Goal: Information Seeking & Learning: Find specific fact

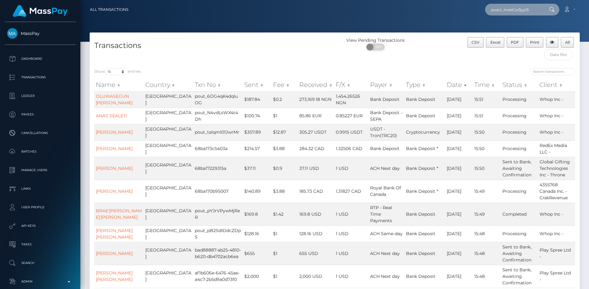
click at [517, 8] on input "poact_InobCzz5yyIS" at bounding box center [514, 10] width 58 height 12
paste input "ut_LDehKXSG5n8BJ"
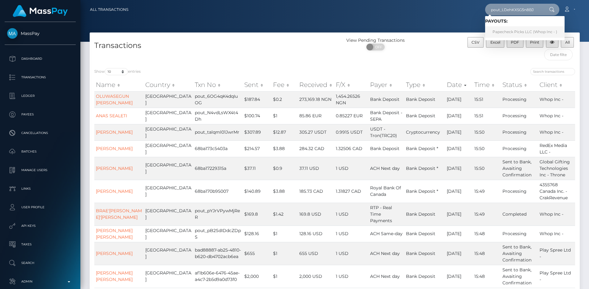
type input "pout_LDehKXSG5n8BJ"
click at [526, 28] on link "​Papecheck Picks LLC (Whop Inc - )" at bounding box center [525, 31] width 80 height 11
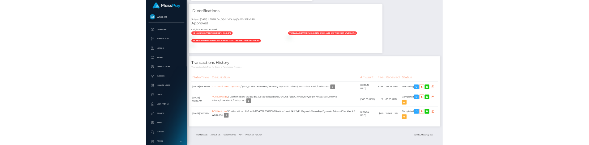
scroll to position [1125, 0]
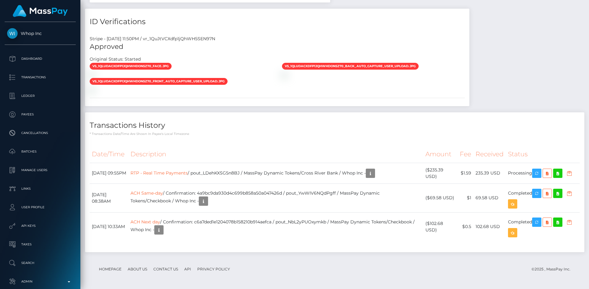
click at [296, 146] on th "Description" at bounding box center [275, 154] width 295 height 17
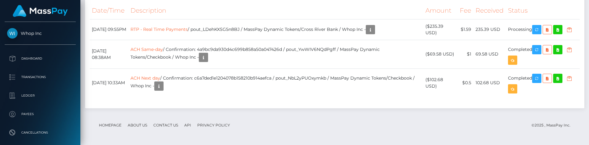
scroll to position [1245, 0]
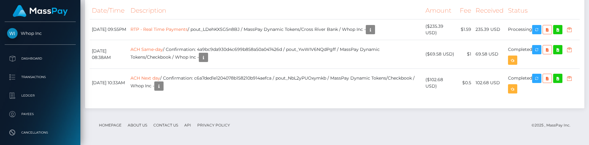
scroll to position [1258, 0]
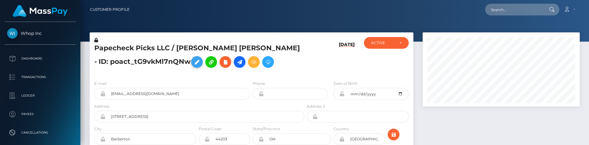
click at [193, 64] on icon at bounding box center [196, 62] width 7 height 8
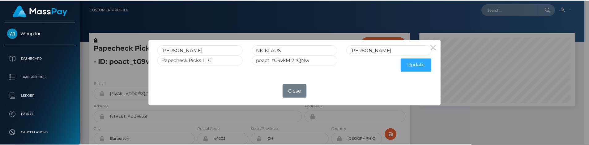
scroll to position [309296, 309213]
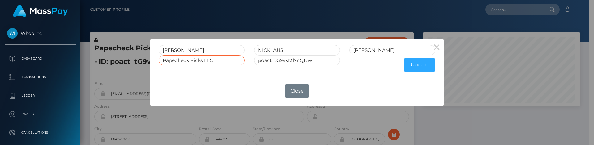
click at [226, 59] on input "​Papecheck Picks LLC" at bounding box center [202, 60] width 86 height 10
drag, startPoint x: 164, startPoint y: 61, endPoint x: 141, endPoint y: 63, distance: 23.0
click at [141, 63] on div "× BRANDON NICKLAUS EMMITT ​Papecheck Picks LLC poact_tG9vkMl7nQNw Update OK No …" at bounding box center [297, 72] width 594 height 145
click at [163, 60] on input "​Papecheck Picks LLC" at bounding box center [202, 60] width 86 height 10
click at [132, 80] on div "× BRANDON NICKLAUS EMMITT ​Papecheck Picks LLC poact_tG9vkMl7nQNw Update OK No …" at bounding box center [297, 72] width 594 height 145
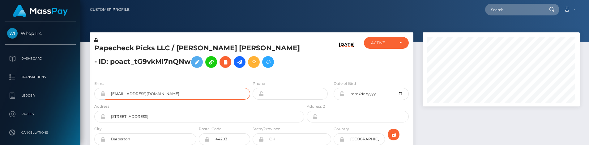
click at [169, 91] on input "papecheckpicks@gmail.com" at bounding box center [177, 94] width 145 height 12
click at [167, 83] on div "E-mail papecheckpicks@gmail.com" at bounding box center [172, 89] width 156 height 19
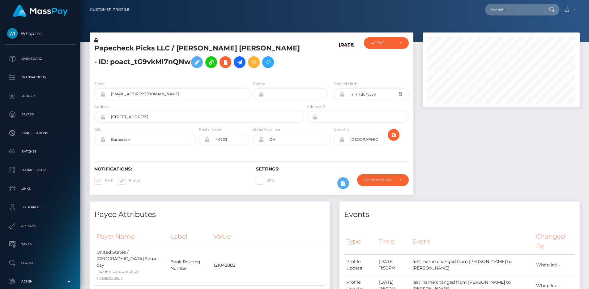
click at [450, 145] on div at bounding box center [501, 116] width 166 height 169
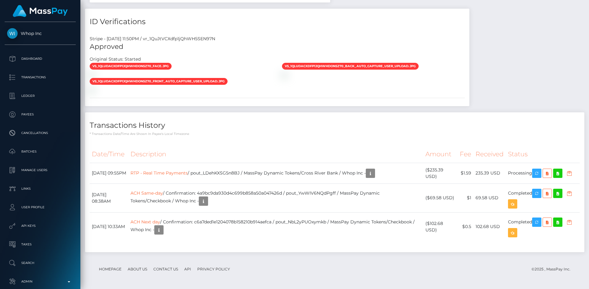
scroll to position [1125, 0]
click at [256, 145] on td "RTP - Real Time Payments / pout_LDehKXSG5n8BJ / MassPay Dynamic Tokens/Cross Ri…" at bounding box center [275, 173] width 295 height 21
copy td "pout_LDehKXSG5n8BJ"
click at [330, 112] on div "Transactions History * Transactions date/time are shown in payee's local timezo…" at bounding box center [335, 124] width 500 height 24
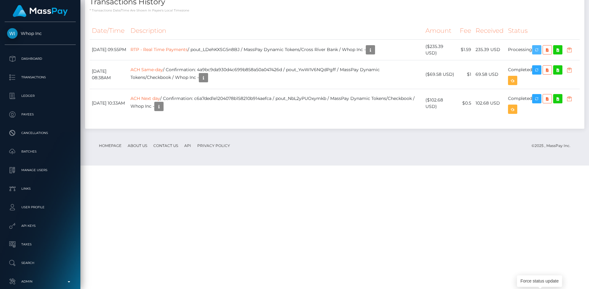
click at [538, 54] on icon "button" at bounding box center [536, 50] width 7 height 8
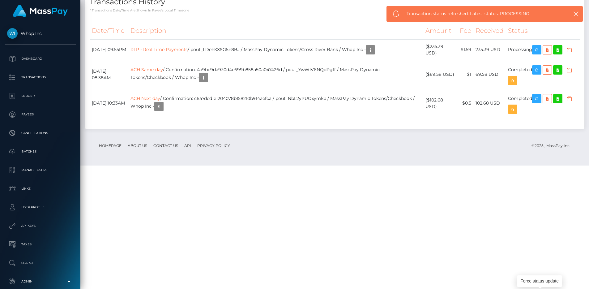
click at [370, 7] on h4 "Transactions History" at bounding box center [335, 2] width 490 height 11
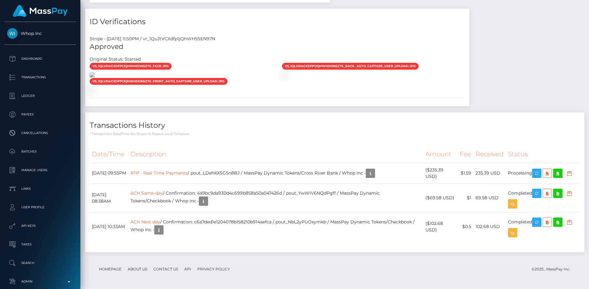
scroll to position [74, 157]
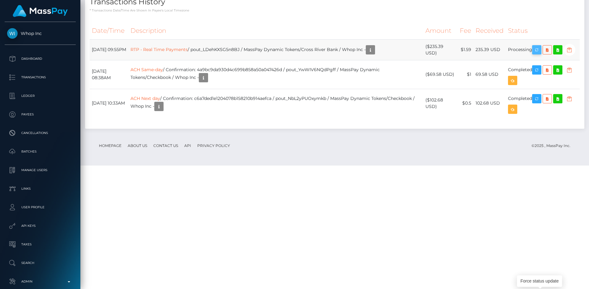
click at [539, 54] on icon "button" at bounding box center [536, 50] width 7 height 8
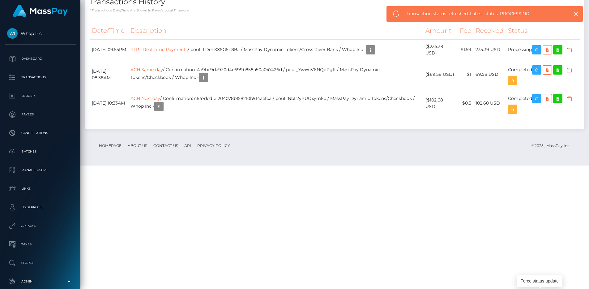
click at [401, 7] on h4 "Transactions History" at bounding box center [335, 2] width 490 height 11
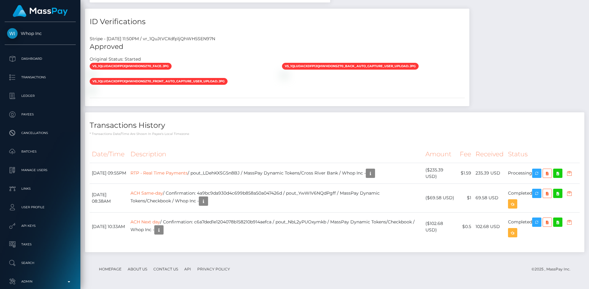
scroll to position [74, 157]
click at [257, 88] on div "Stripe - [DATE] 11:50PM / vr_1QuJtVCXdfp1jQhWH5SEN97N Approved Original Status:…" at bounding box center [277, 68] width 385 height 75
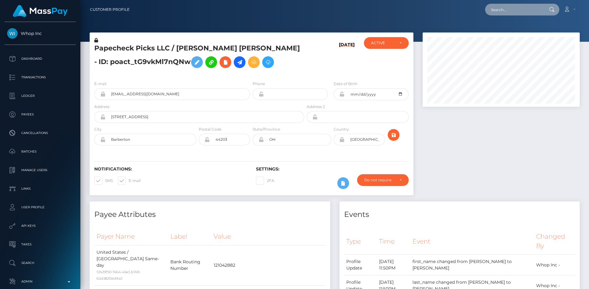
click at [515, 12] on input "text" at bounding box center [514, 10] width 58 height 12
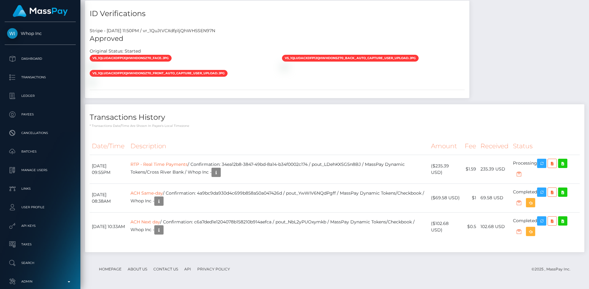
scroll to position [1097, 0]
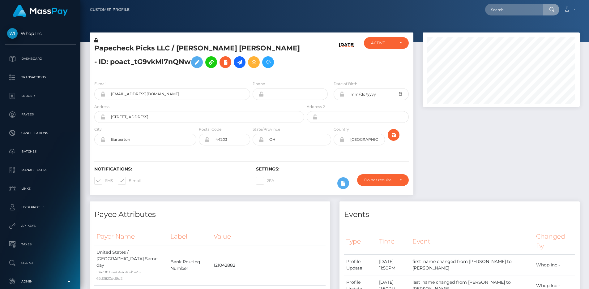
click at [508, 11] on input "text" at bounding box center [514, 10] width 58 height 12
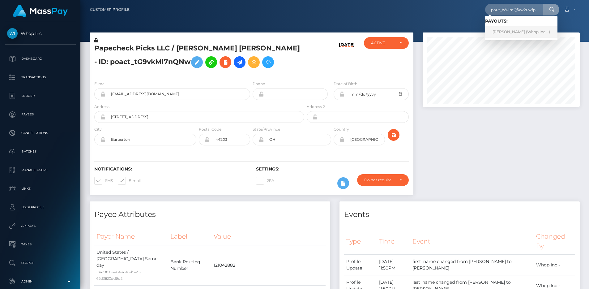
type input "pout_WuImQfXw2uwfp"
click at [512, 28] on link "[PERSON_NAME] (Whop Inc - )" at bounding box center [521, 31] width 72 height 11
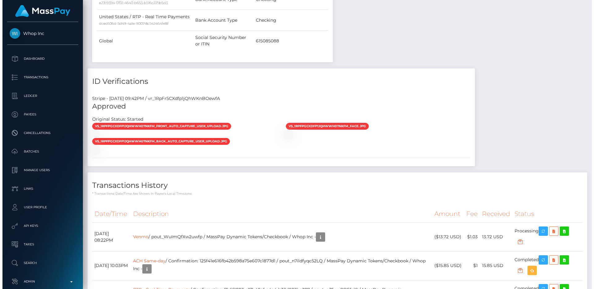
scroll to position [797, 0]
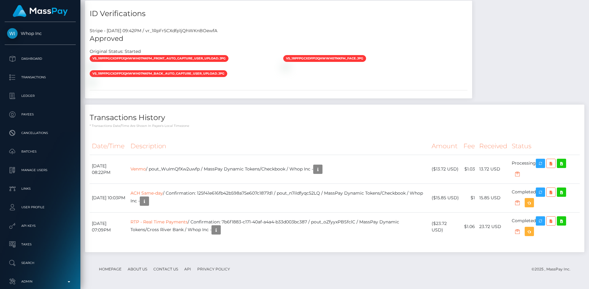
click at [285, 155] on th "Description" at bounding box center [278, 146] width 301 height 17
click at [146, 172] on link "Venmo" at bounding box center [138, 169] width 15 height 6
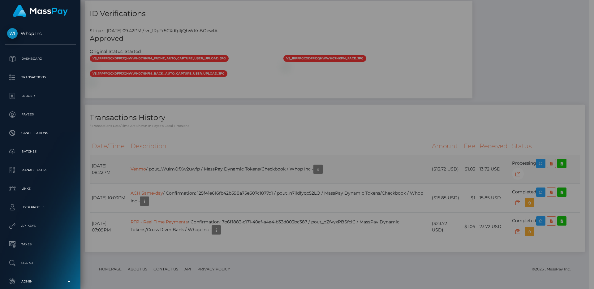
scroll to position [309296, 309213]
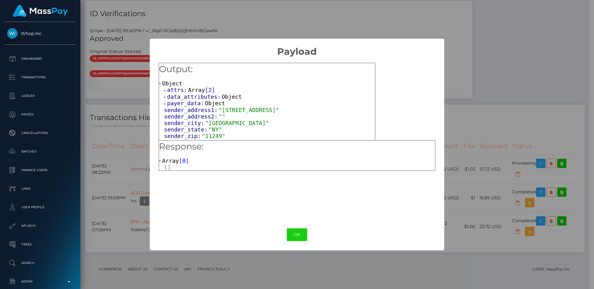
click at [181, 91] on span "attrs:" at bounding box center [177, 90] width 21 height 6
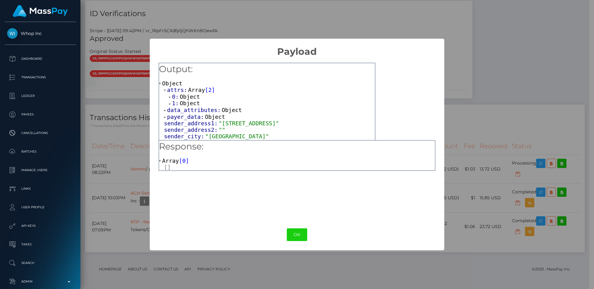
click at [182, 96] on span "Object" at bounding box center [190, 96] width 20 height 6
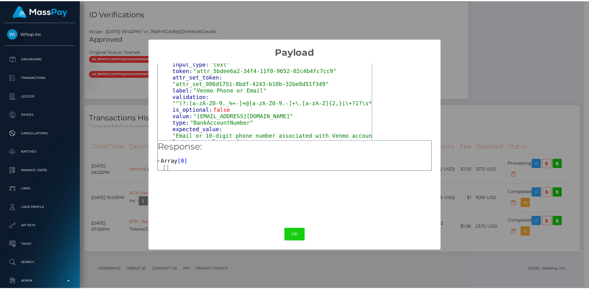
scroll to position [41, 0]
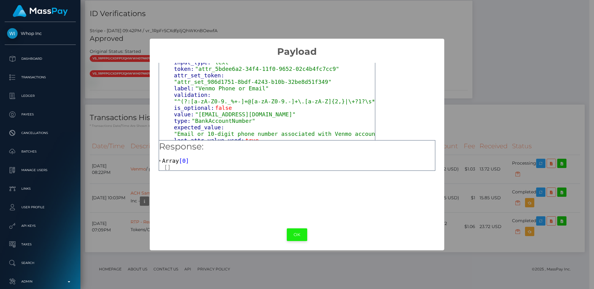
click at [301, 236] on button "OK" at bounding box center [297, 234] width 20 height 13
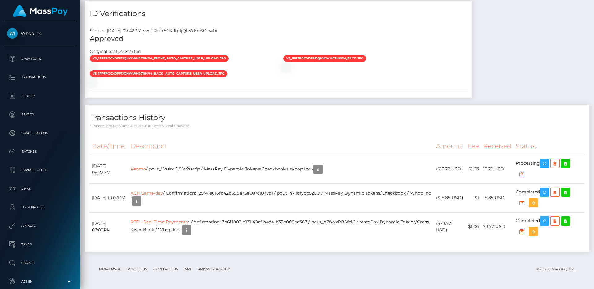
scroll to position [309296, 309213]
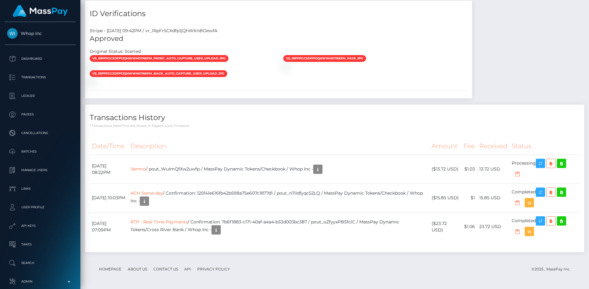
click at [311, 157] on div "Date/Time Description Amount Fee Received Status Venmo ACH Same-day" at bounding box center [335, 192] width 500 height 119
click at [146, 172] on link "Venmo" at bounding box center [138, 169] width 15 height 6
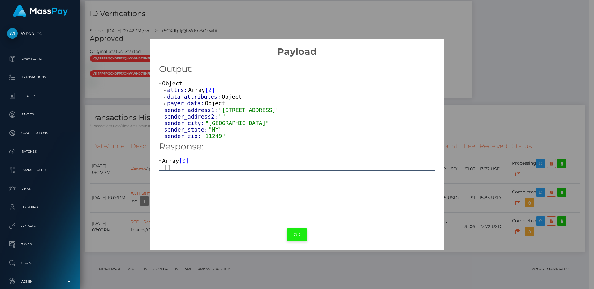
click at [302, 235] on button "OK" at bounding box center [297, 234] width 20 height 13
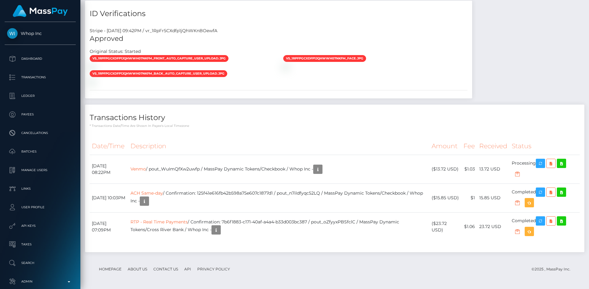
click at [413, 155] on th "Description" at bounding box center [278, 146] width 301 height 17
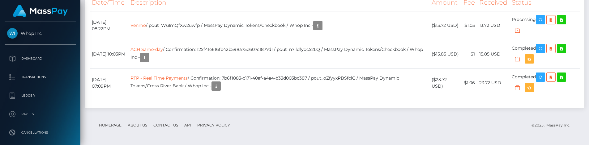
scroll to position [914, 0]
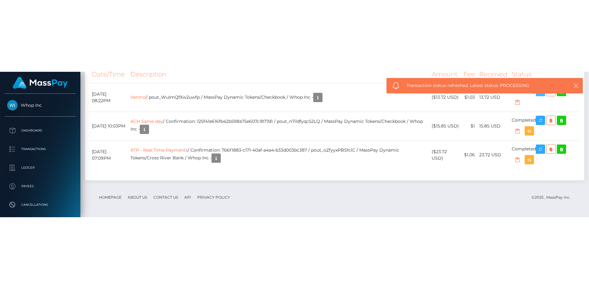
scroll to position [819, 0]
